Goal: Transaction & Acquisition: Purchase product/service

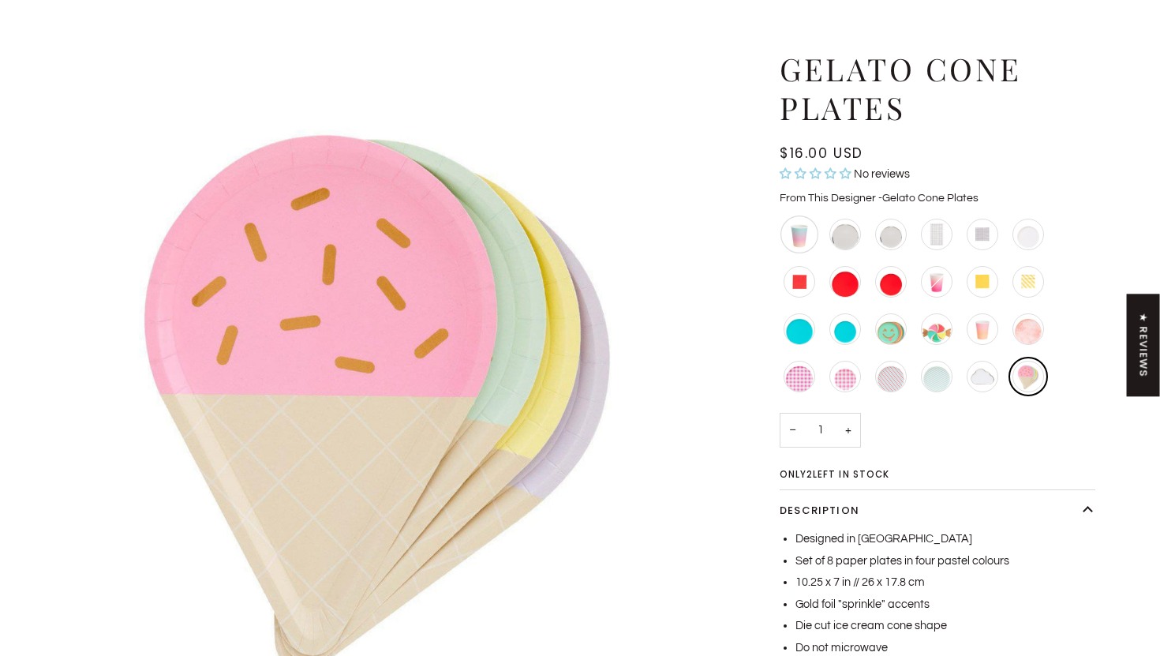
scroll to position [138, 0]
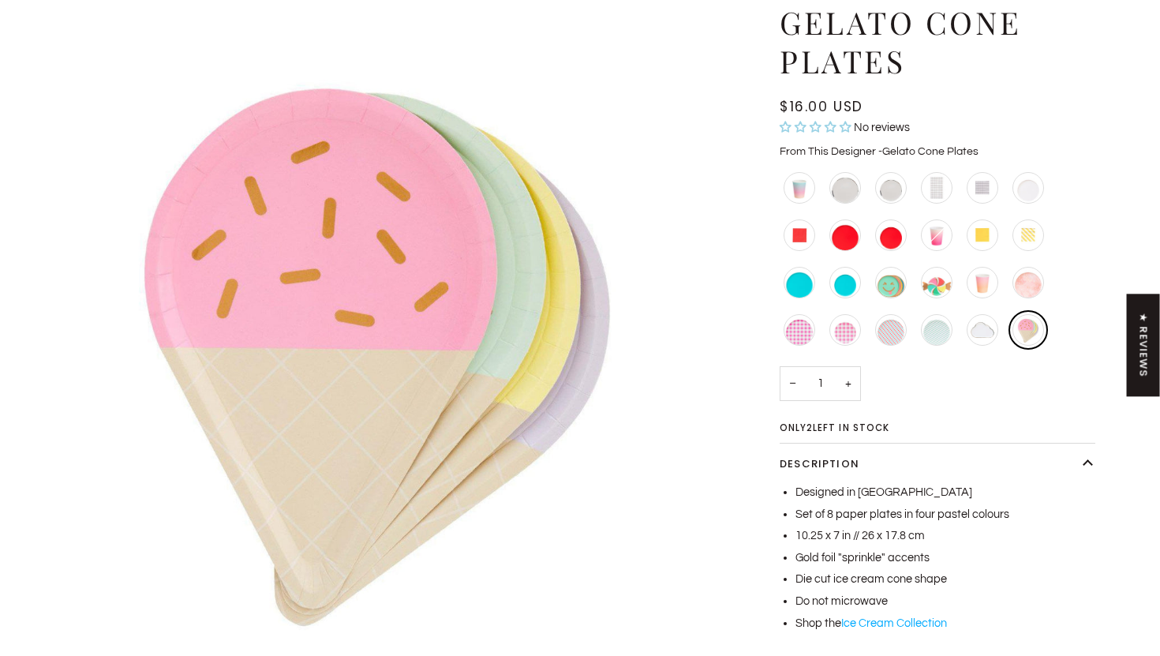
click at [868, 622] on link "Ice Cream Collection" at bounding box center [894, 623] width 106 height 12
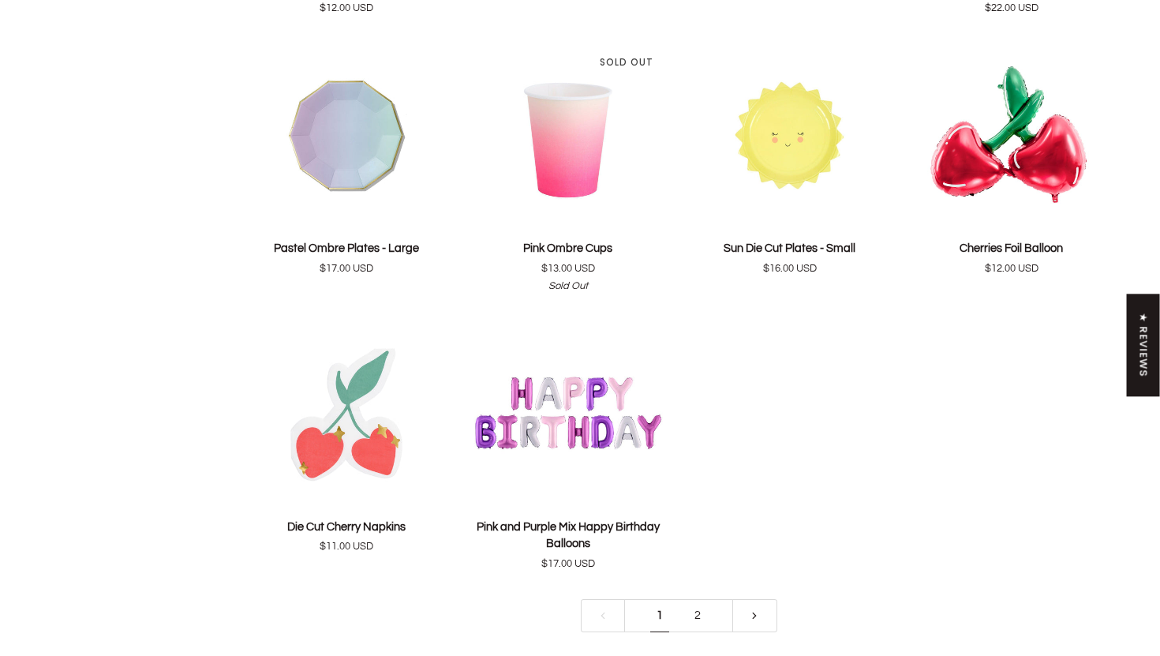
scroll to position [3478, 0]
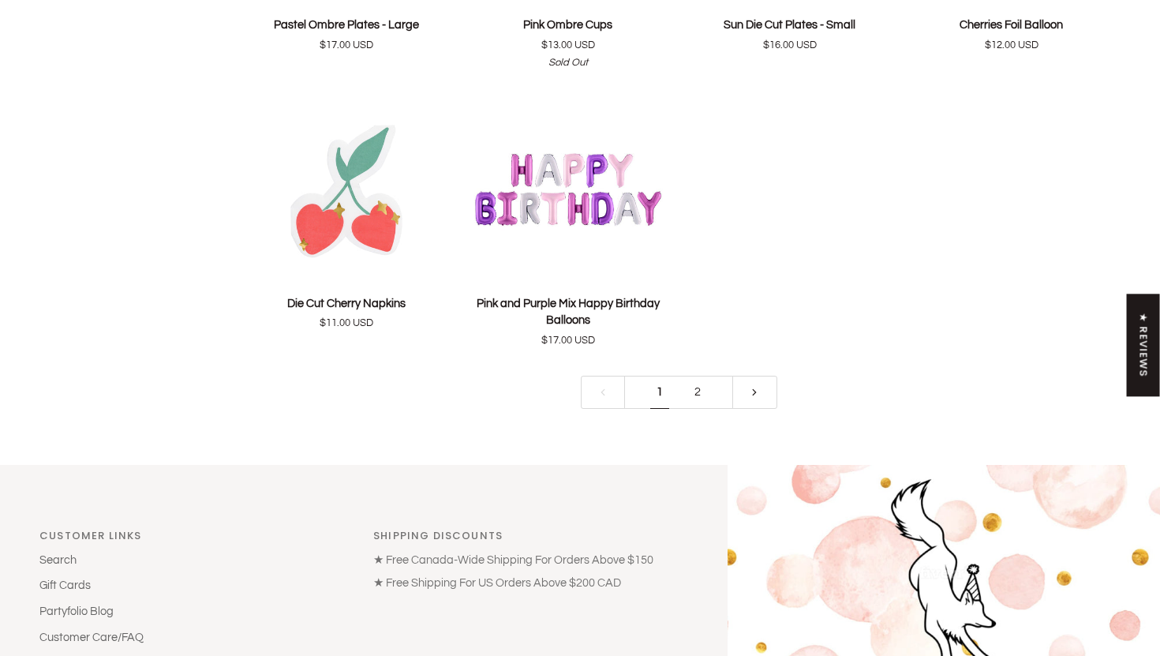
click at [702, 389] on link "2" at bounding box center [698, 393] width 38 height 34
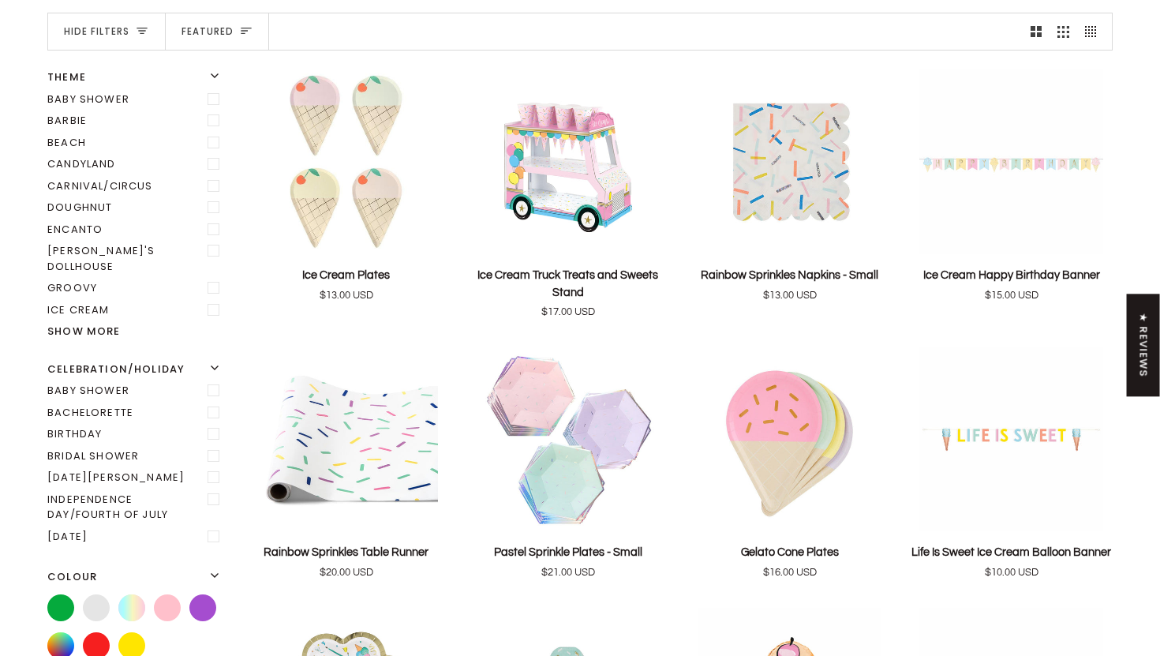
scroll to position [182, 0]
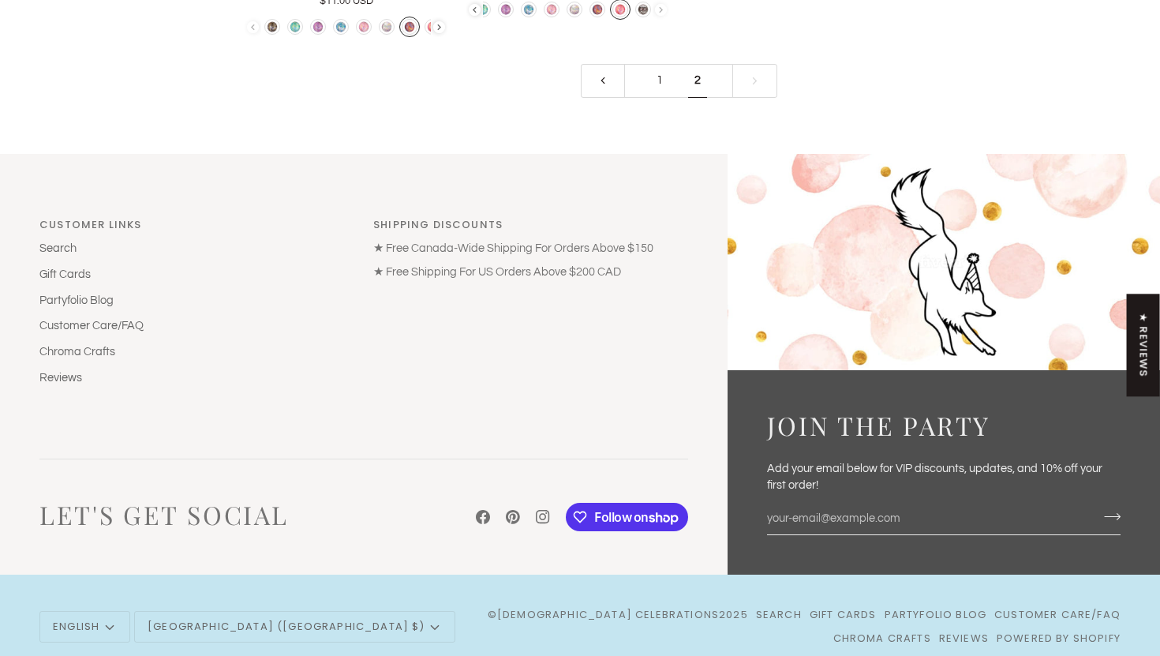
scroll to position [1375, 0]
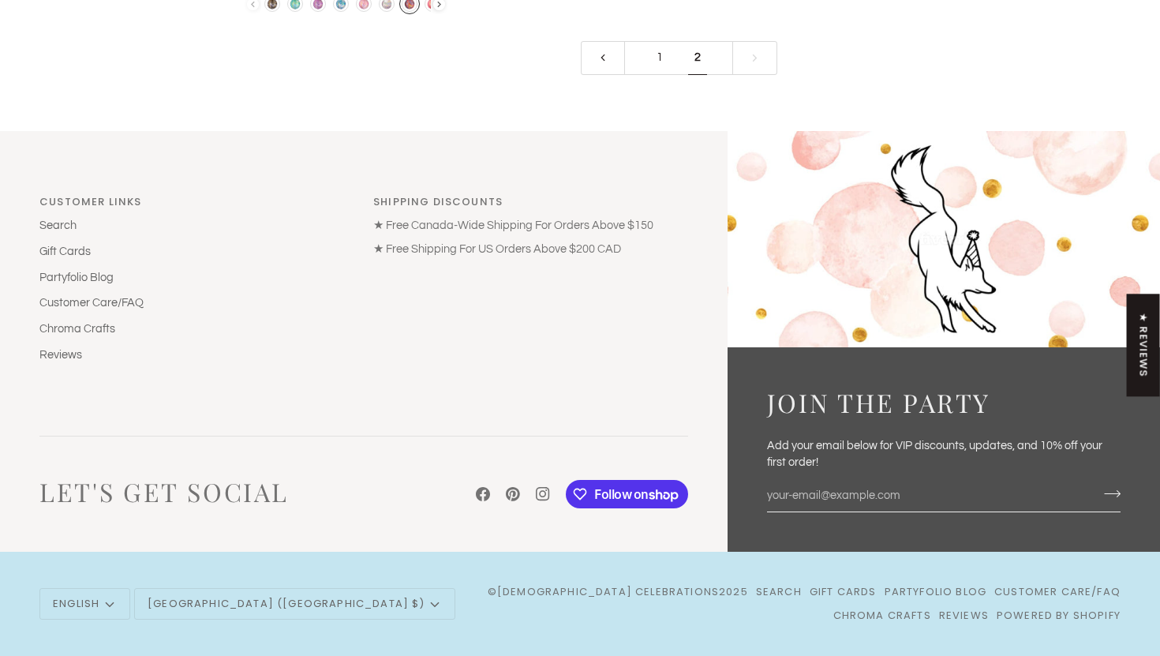
click at [657, 59] on link "1" at bounding box center [660, 58] width 38 height 34
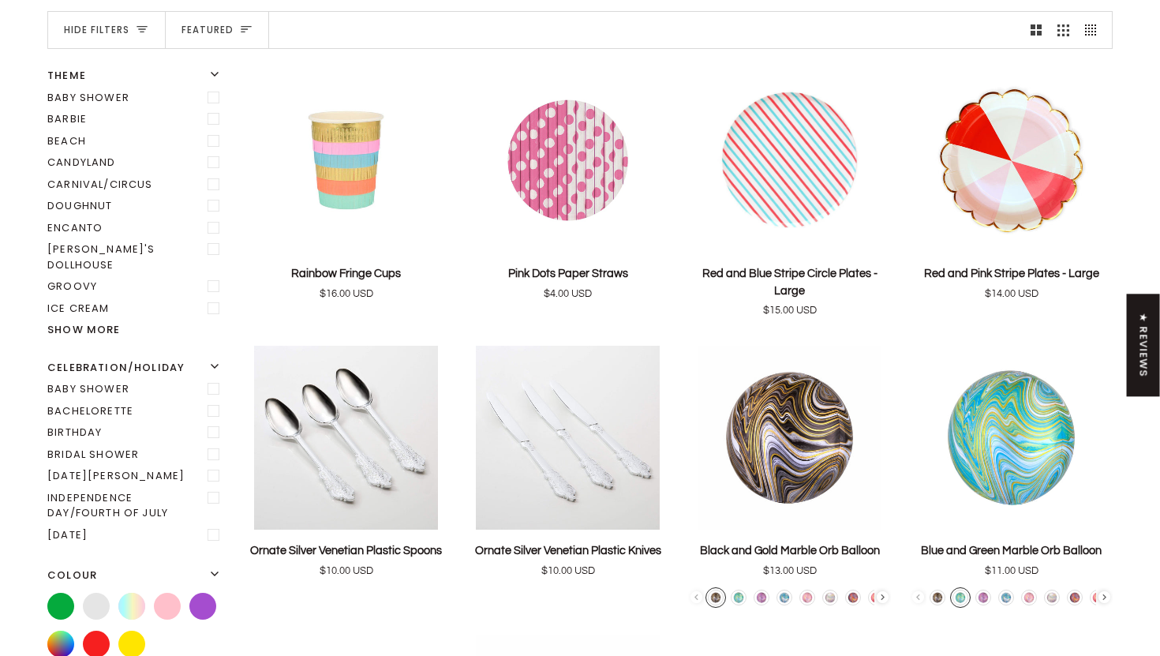
scroll to position [182, 0]
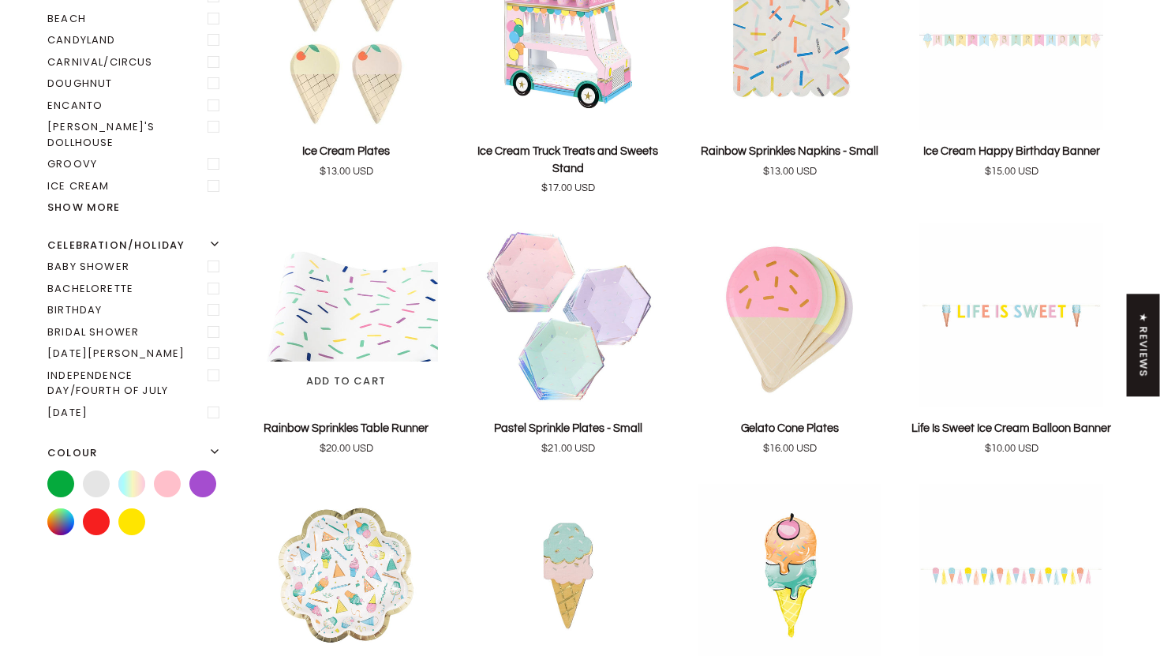
scroll to position [264, 0]
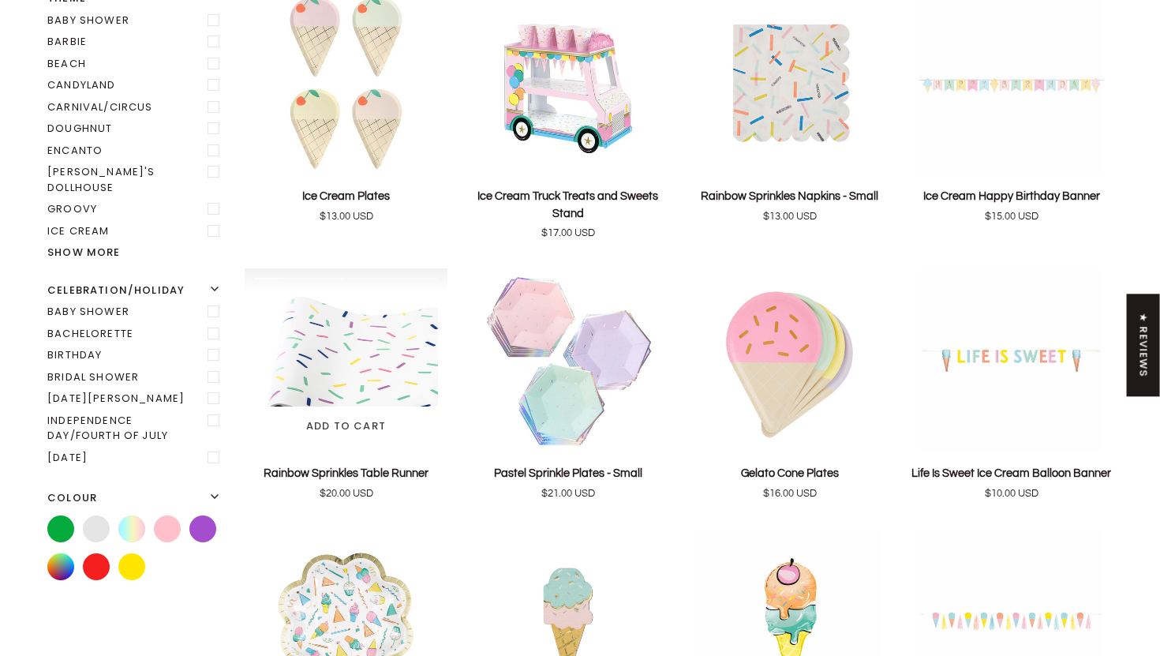
click at [378, 366] on img "Rainbow Sprinkles Table Runner" at bounding box center [346, 360] width 203 height 185
